Goal: Task Accomplishment & Management: Manage account settings

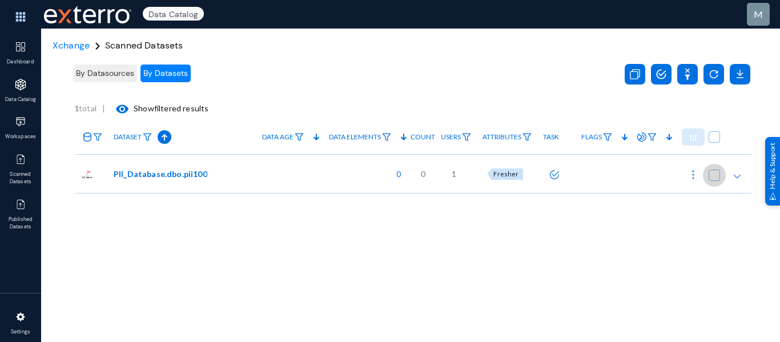
click at [712, 175] on span at bounding box center [714, 175] width 11 height 11
click at [714, 181] on input "checkbox" at bounding box center [714, 181] width 1 height 1
checkbox input "true"
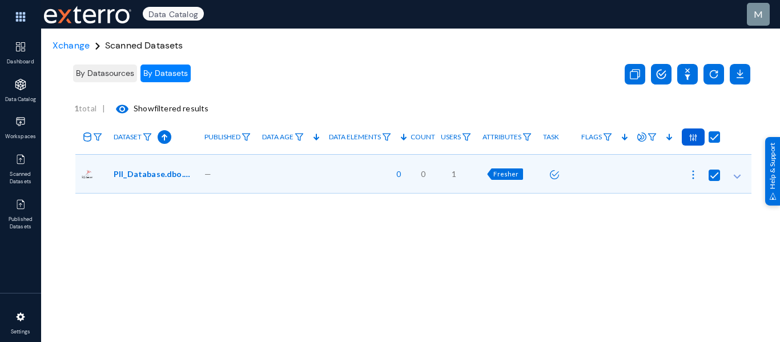
click at [695, 134] on div at bounding box center [693, 137] width 23 height 17
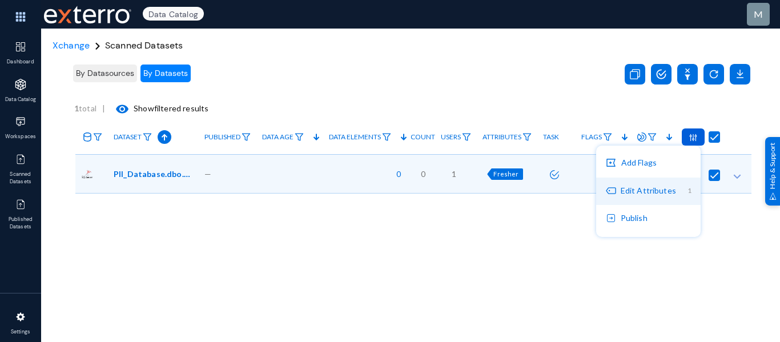
click at [647, 193] on button "Edit Attributes 1" at bounding box center [648, 191] width 105 height 27
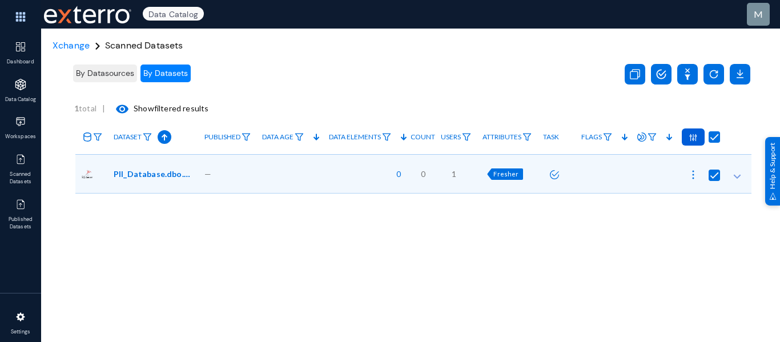
radio input "true"
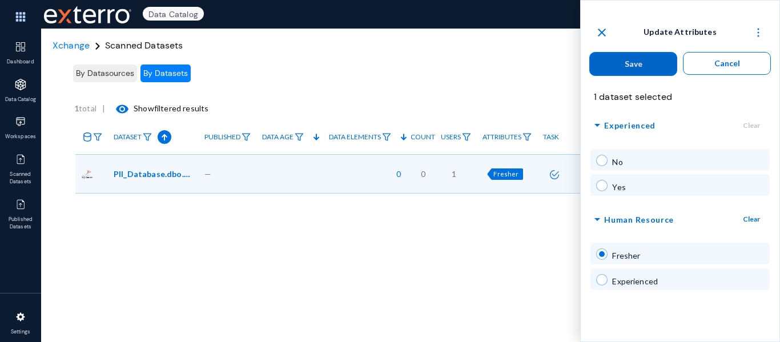
click at [602, 156] on span at bounding box center [601, 160] width 11 height 11
click at [599, 186] on span at bounding box center [601, 185] width 11 height 11
radio input "false"
radio input "true"
click at [600, 156] on span at bounding box center [601, 160] width 11 height 11
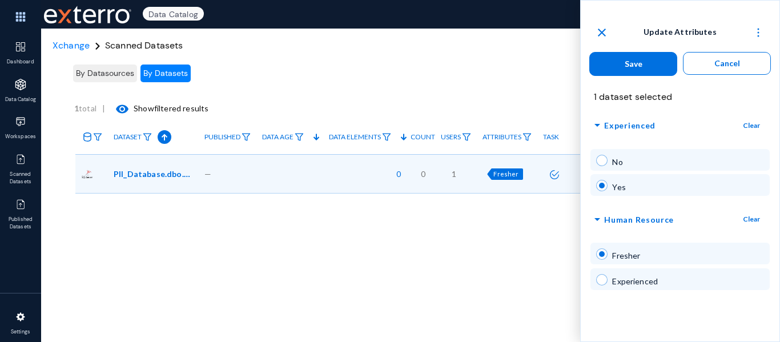
radio input "true"
click at [600, 276] on span at bounding box center [601, 279] width 11 height 11
radio input "false"
radio input "true"
click at [607, 255] on span at bounding box center [601, 254] width 11 height 11
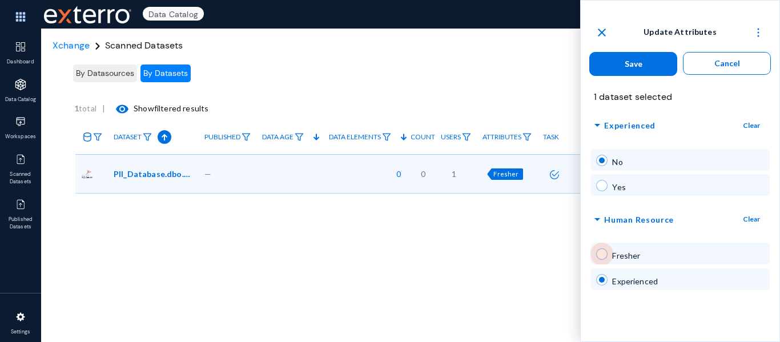
radio input "true"
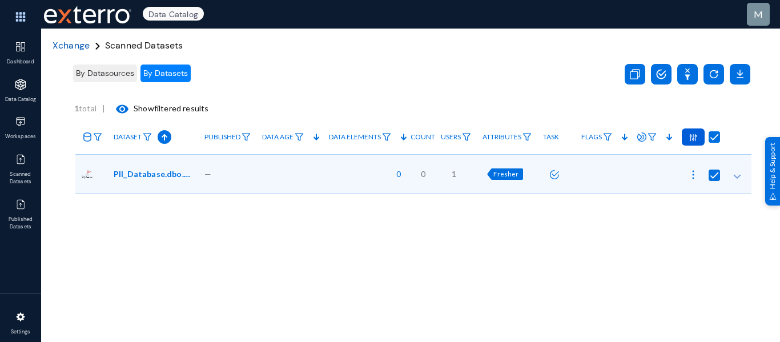
radio input "false"
click at [74, 44] on span "Xchange" at bounding box center [71, 45] width 37 height 12
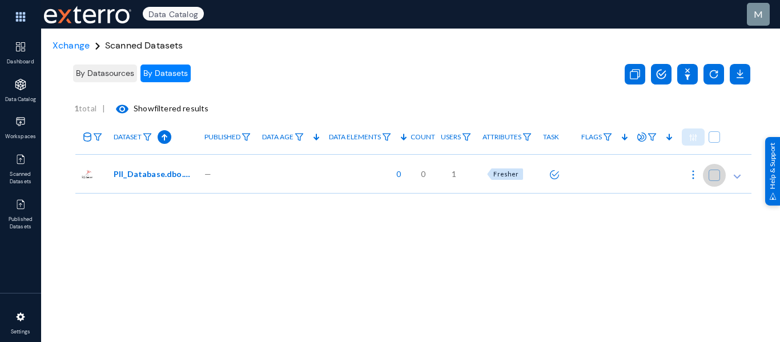
click at [711, 173] on span at bounding box center [714, 175] width 11 height 11
click at [714, 181] on input "checkbox" at bounding box center [714, 181] width 1 height 1
checkbox input "true"
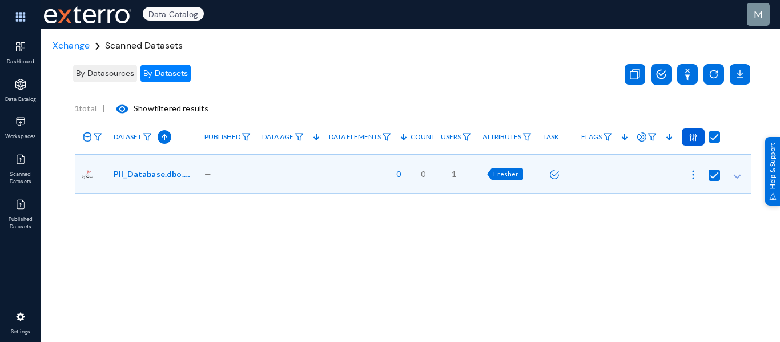
click at [695, 138] on div at bounding box center [693, 137] width 23 height 17
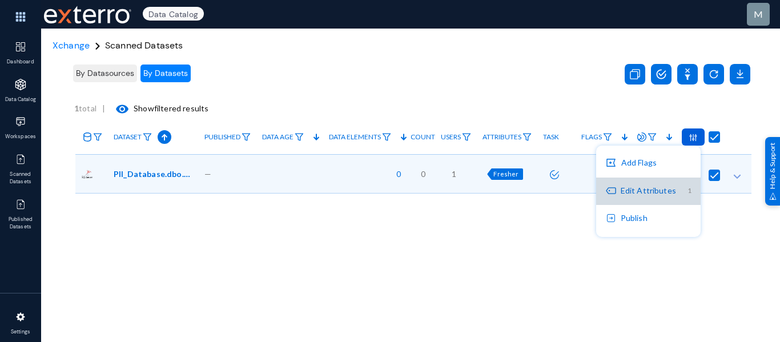
click at [679, 182] on button "Edit Attributes 1" at bounding box center [648, 191] width 105 height 27
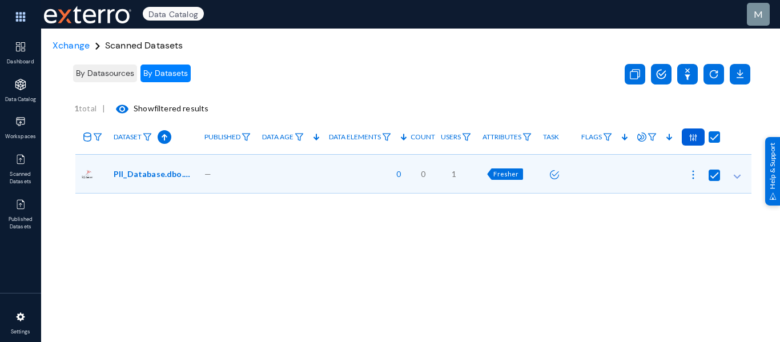
radio input "true"
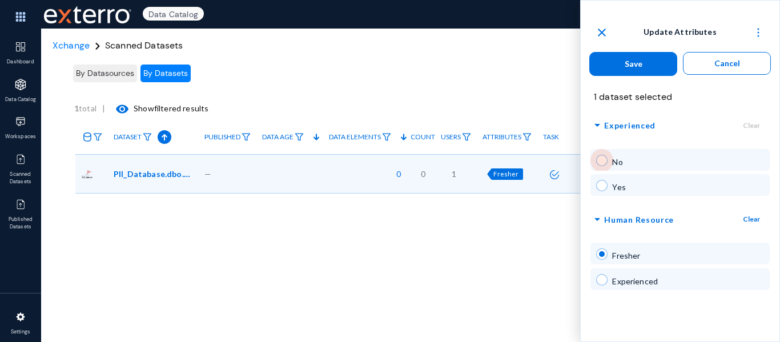
click at [602, 162] on span at bounding box center [601, 160] width 11 height 11
click at [633, 57] on button "Save" at bounding box center [634, 64] width 88 height 24
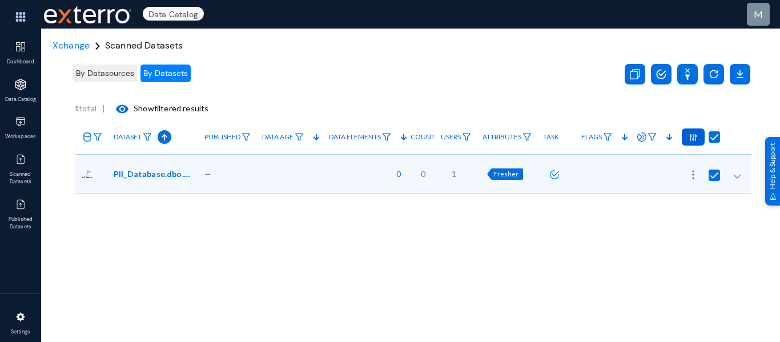
radio input "false"
click at [69, 44] on span "Xchange" at bounding box center [71, 45] width 37 height 12
